Goal: Use online tool/utility: Utilize a website feature to perform a specific function

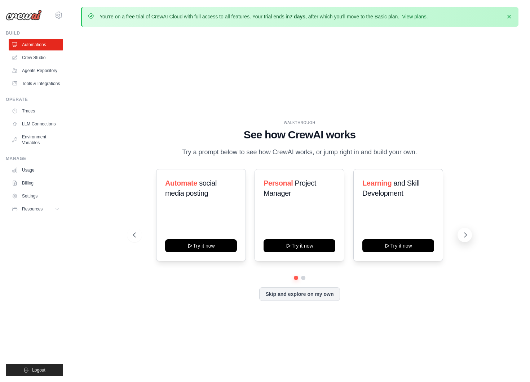
click at [463, 239] on icon at bounding box center [465, 234] width 7 height 7
click at [138, 238] on button at bounding box center [134, 235] width 14 height 14
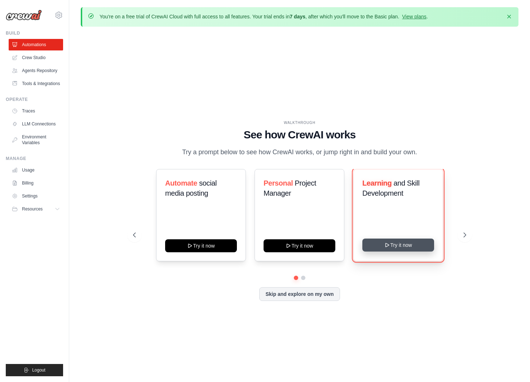
click at [401, 250] on button "Try it now" at bounding box center [398, 245] width 72 height 13
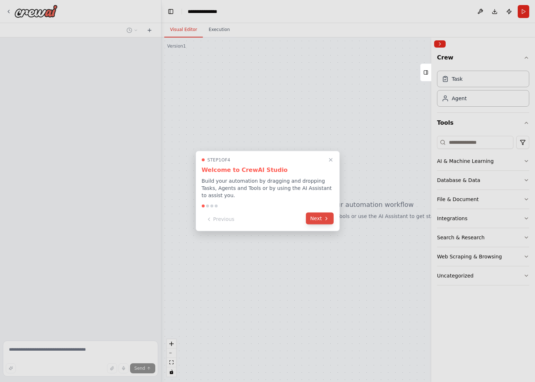
click at [323, 223] on button "Next" at bounding box center [320, 219] width 28 height 12
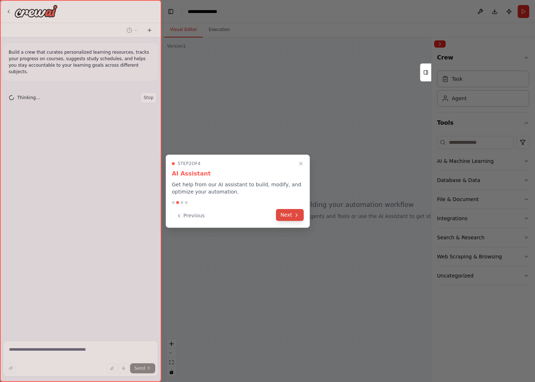
click at [288, 214] on button "Next" at bounding box center [290, 215] width 28 height 12
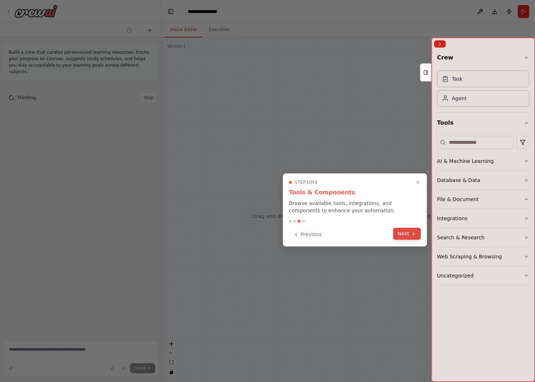
click at [407, 233] on button "Next" at bounding box center [407, 234] width 28 height 12
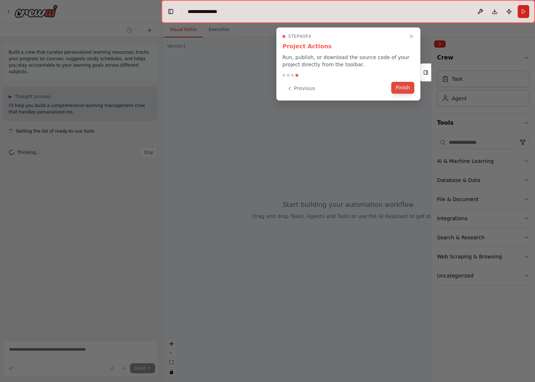
click at [396, 90] on button "Finish" at bounding box center [402, 88] width 23 height 12
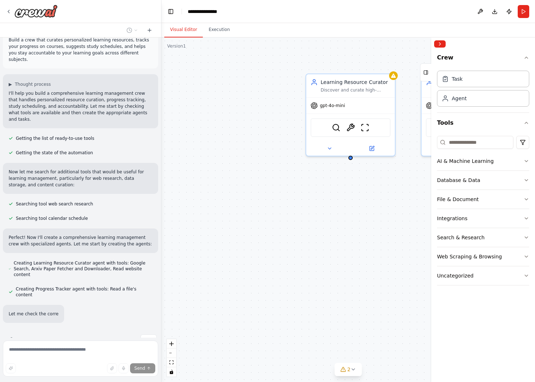
scroll to position [27, 0]
